Goal: Check status: Check status

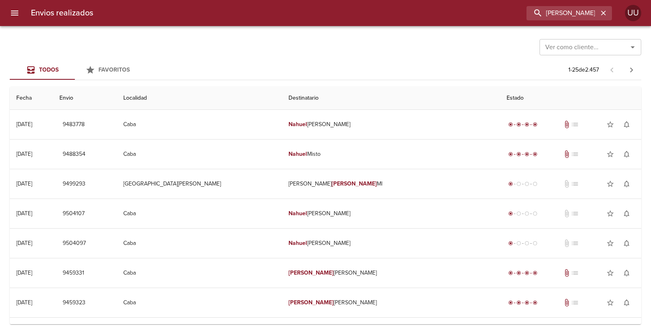
scroll to position [529, 0]
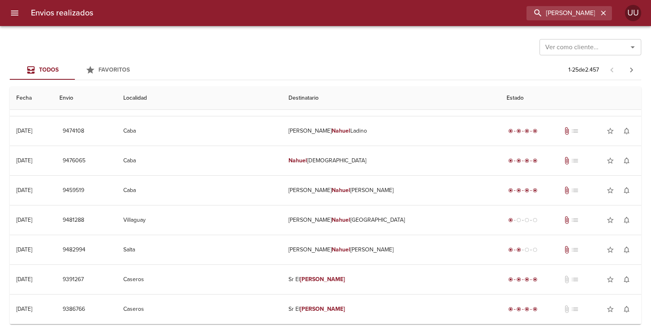
click at [316, 65] on div "Todos Favoritos 1 - 25 de 2.457" at bounding box center [325, 70] width 631 height 20
click at [601, 13] on icon "button" at bounding box center [603, 13] width 8 height 8
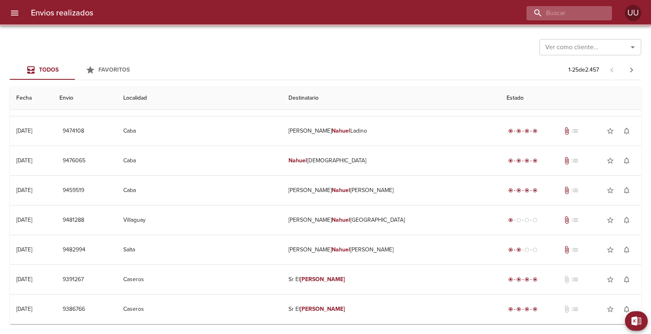
click at [601, 13] on div at bounding box center [568, 13] width 85 height 14
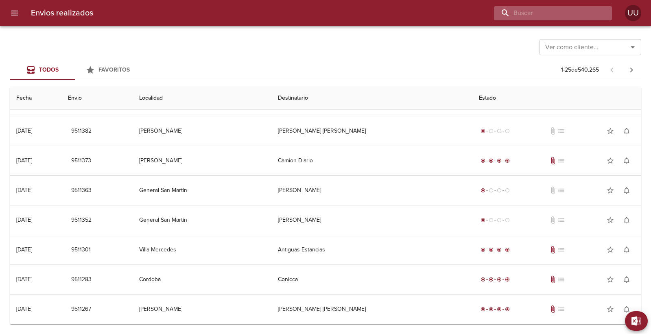
scroll to position [0, 0]
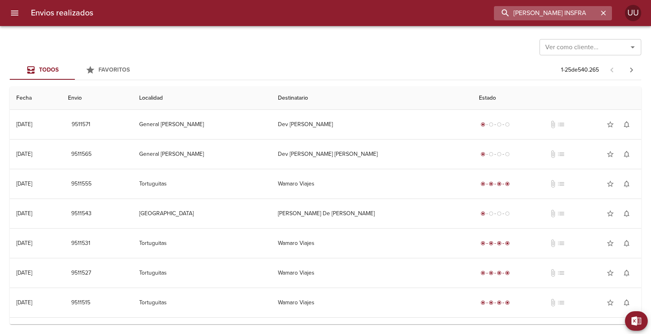
type input "[PERSON_NAME] INSFRA"
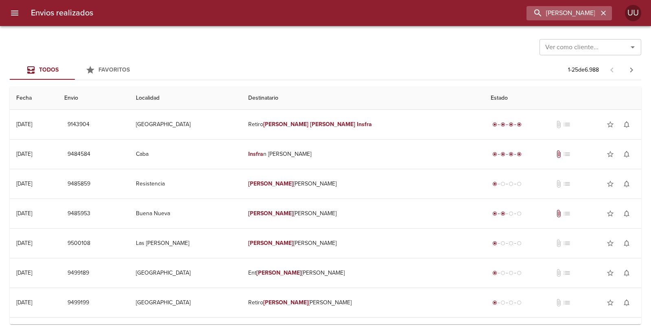
click at [602, 14] on icon "button" at bounding box center [603, 13] width 5 height 5
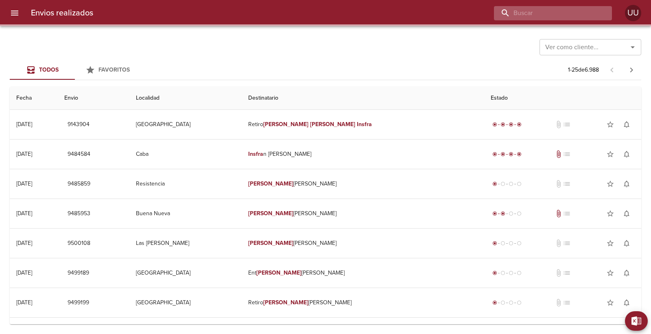
click at [570, 10] on input "buscar" at bounding box center [546, 13] width 104 height 14
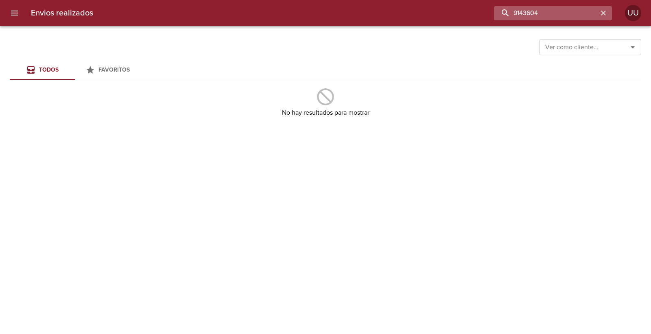
click at [529, 12] on input "9143604" at bounding box center [546, 13] width 104 height 14
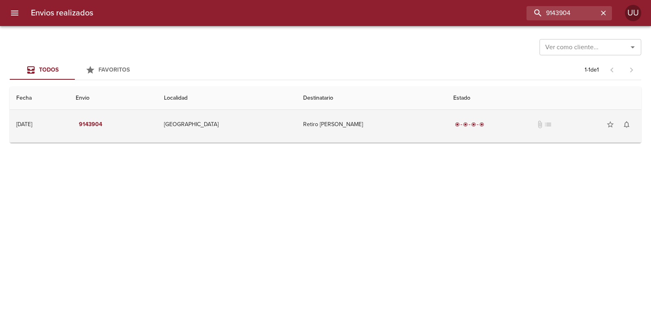
click at [397, 116] on td "Retiro [PERSON_NAME]" at bounding box center [371, 124] width 150 height 29
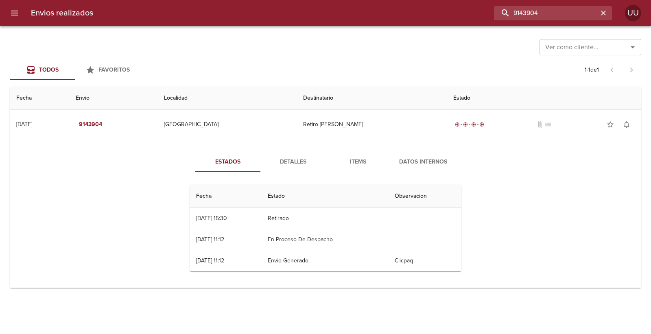
drag, startPoint x: 591, startPoint y: 10, endPoint x: 482, endPoint y: 13, distance: 109.5
click at [482, 13] on div "9143904" at bounding box center [356, 13] width 512 height 14
type input "[PERSON_NAME] INSFRA"
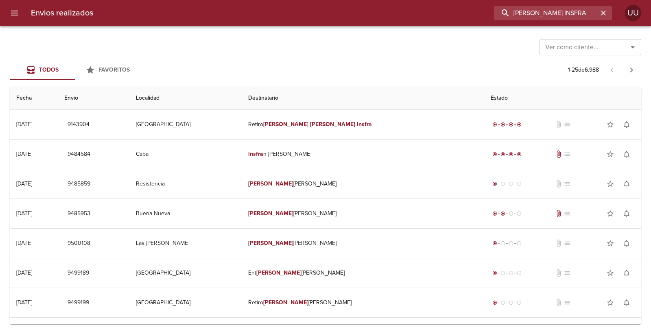
scroll to position [0, 0]
click at [242, 87] on th "Localidad" at bounding box center [185, 98] width 112 height 23
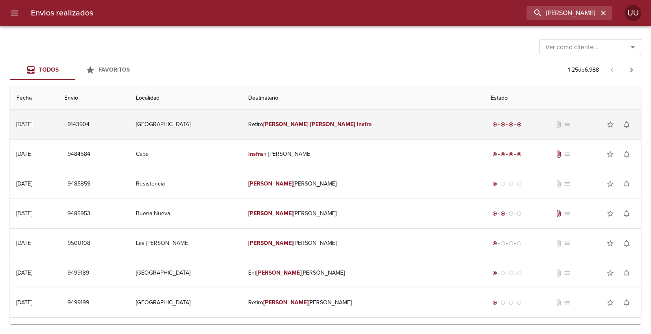
click at [285, 126] on td "Retiro [PERSON_NAME]" at bounding box center [363, 124] width 242 height 29
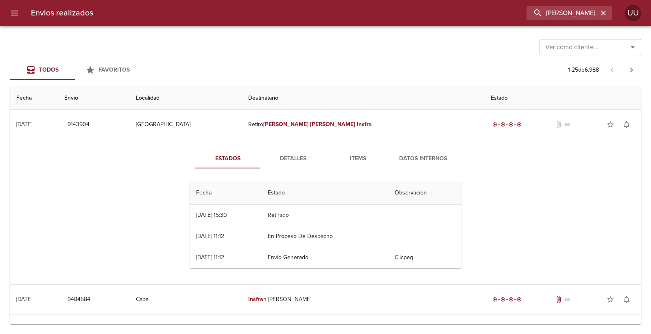
click at [282, 162] on span "Detalles" at bounding box center [292, 159] width 55 height 10
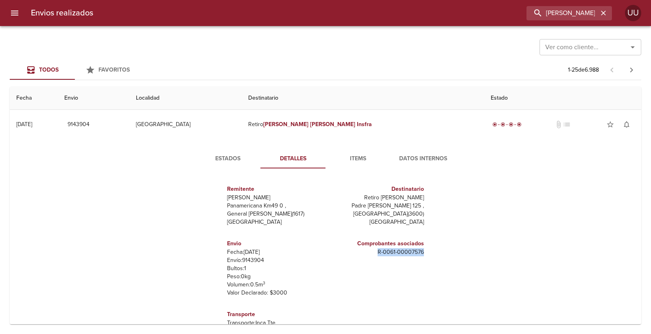
drag, startPoint x: 376, startPoint y: 254, endPoint x: 420, endPoint y: 251, distance: 44.0
click at [420, 251] on p "R - 0061 - 00007576" at bounding box center [376, 252] width 95 height 8
copy p "R - 0061 - 00007576"
click at [602, 15] on icon "button" at bounding box center [603, 13] width 8 height 8
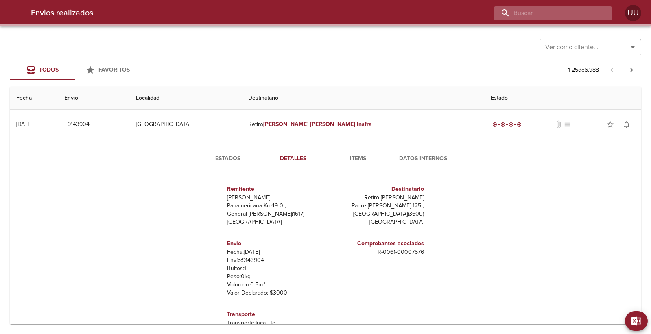
paste input "R-0061-00007576"
click at [568, 15] on input "buscar" at bounding box center [546, 13] width 104 height 14
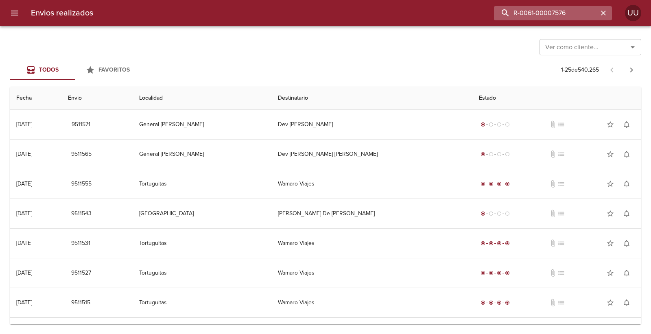
type input "R-0061-00007576"
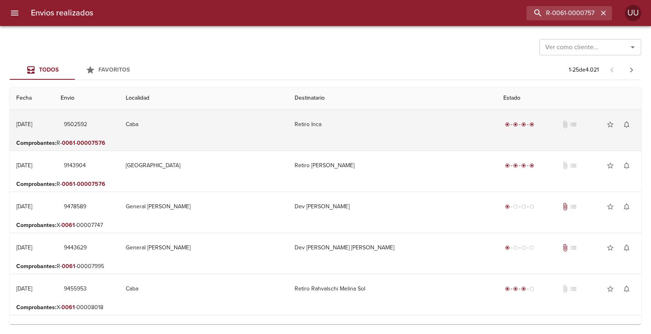
click at [389, 126] on td "Retiro Inca" at bounding box center [392, 124] width 209 height 29
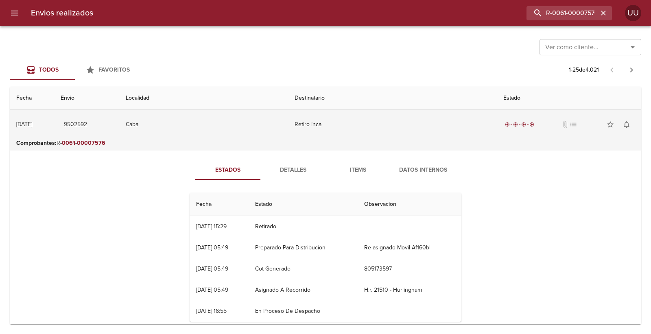
click at [277, 126] on td "Caba" at bounding box center [203, 124] width 169 height 29
